Goal: Information Seeking & Learning: Learn about a topic

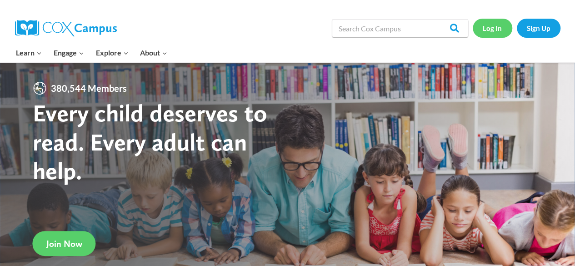
click at [482, 30] on link "Log In" at bounding box center [493, 28] width 40 height 19
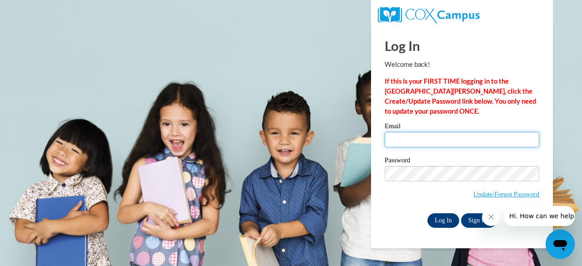
type input "michell.joyce@thecentersohio.org"
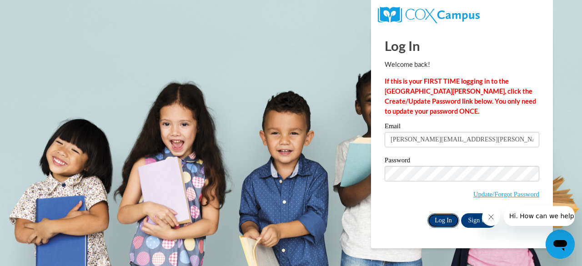
click at [437, 222] on input "Log In" at bounding box center [443, 220] width 32 height 15
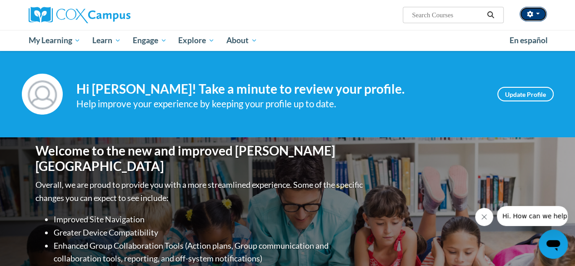
click at [538, 14] on span "button" at bounding box center [538, 14] width 4 height 2
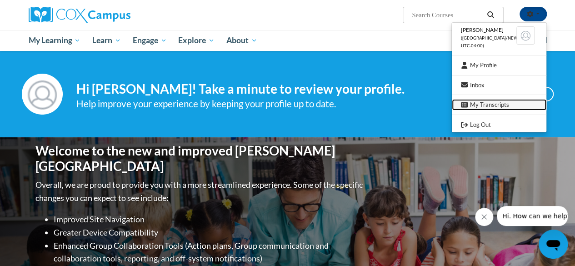
click at [497, 108] on link "My Transcripts" at bounding box center [499, 104] width 95 height 11
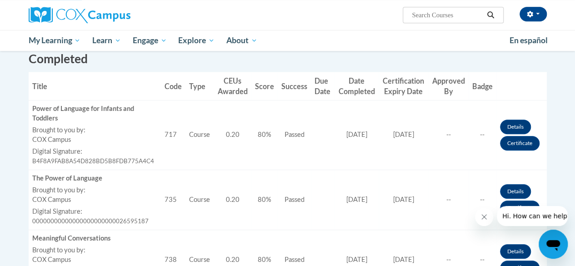
scroll to position [273, 0]
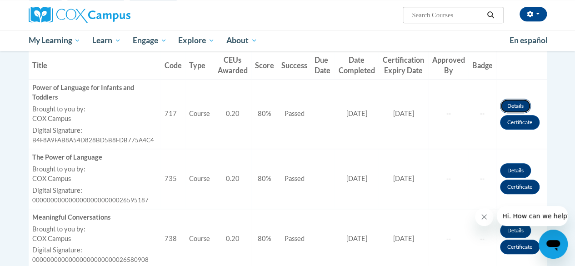
drag, startPoint x: 515, startPoint y: 108, endPoint x: 518, endPoint y: 104, distance: 4.8
click at [515, 108] on link "Details" at bounding box center [515, 106] width 31 height 15
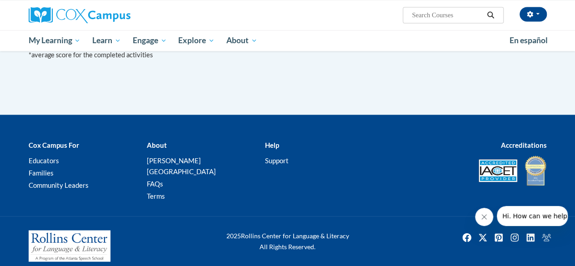
scroll to position [735, 0]
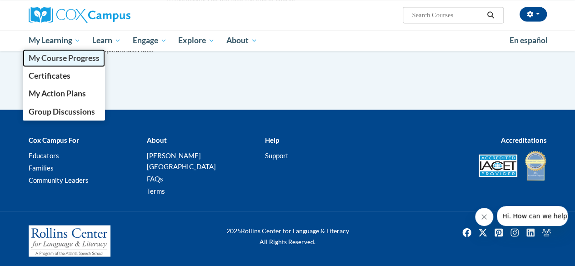
click at [75, 55] on span "My Course Progress" at bounding box center [63, 58] width 71 height 10
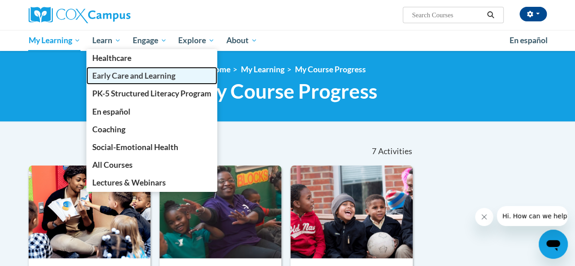
click at [137, 74] on span "Early Care and Learning" at bounding box center [133, 76] width 83 height 10
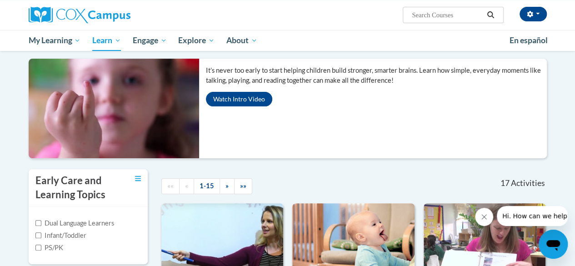
scroll to position [91, 0]
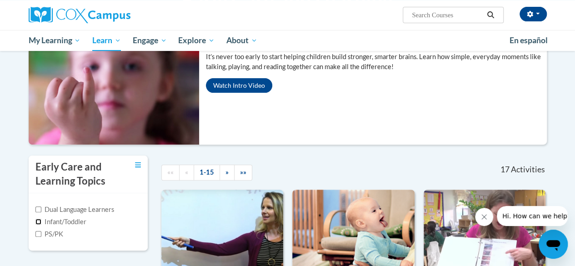
click at [38, 224] on input "Infant/Toddler" at bounding box center [38, 222] width 6 height 6
checkbox input "true"
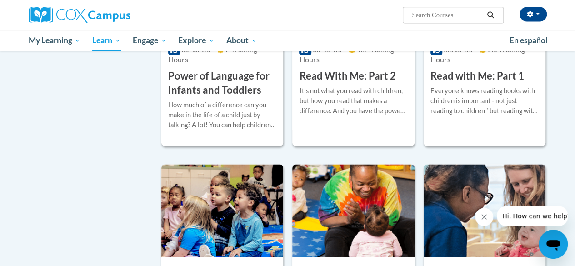
scroll to position [727, 0]
